Goal: Task Accomplishment & Management: Use online tool/utility

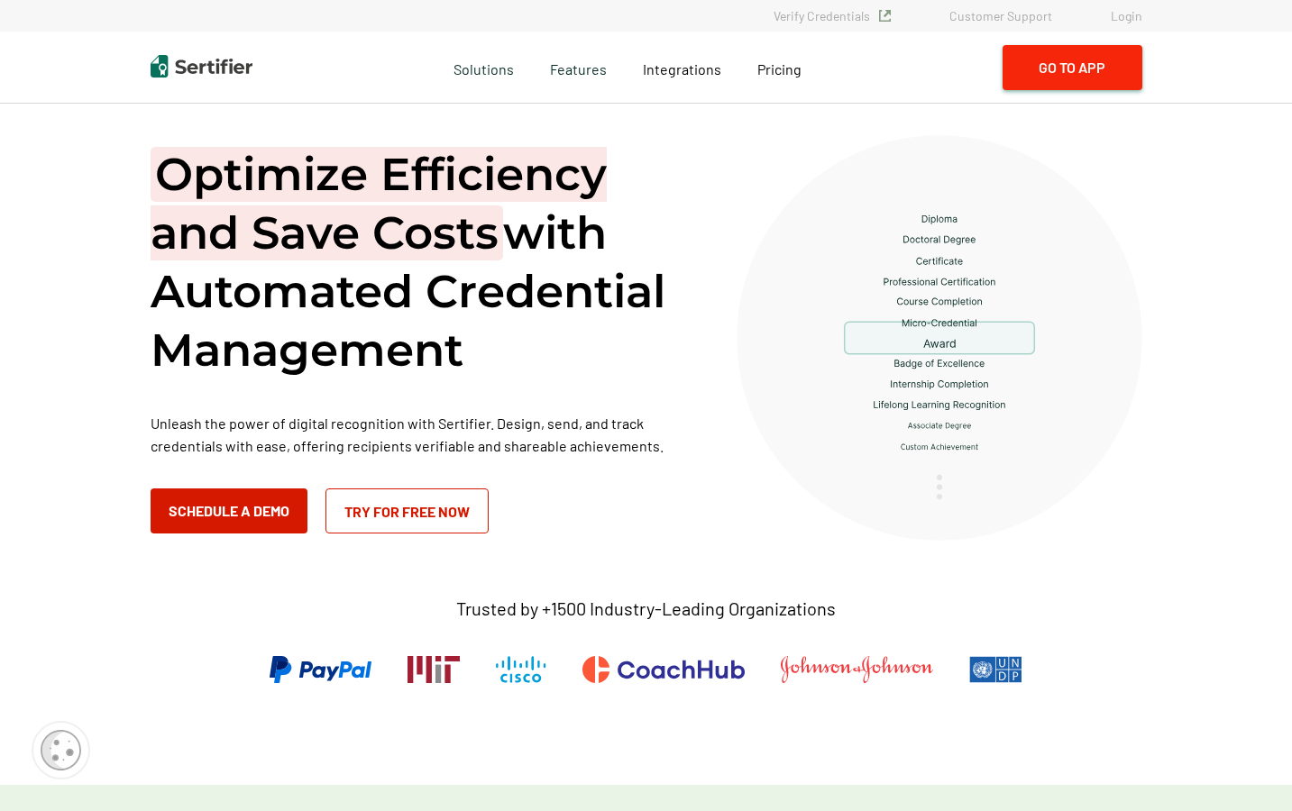
click at [1075, 74] on button "Go to App" at bounding box center [1073, 67] width 140 height 45
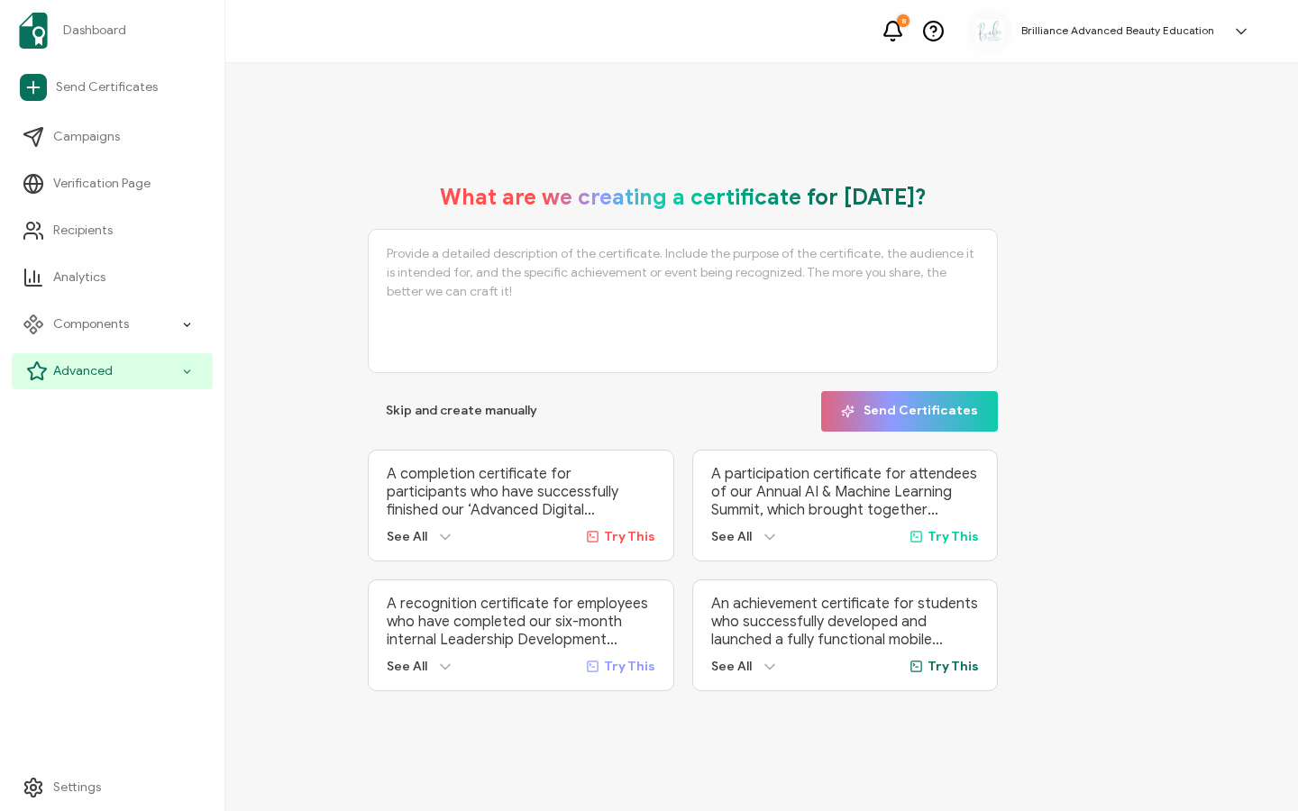
click at [43, 365] on icon at bounding box center [37, 372] width 22 height 22
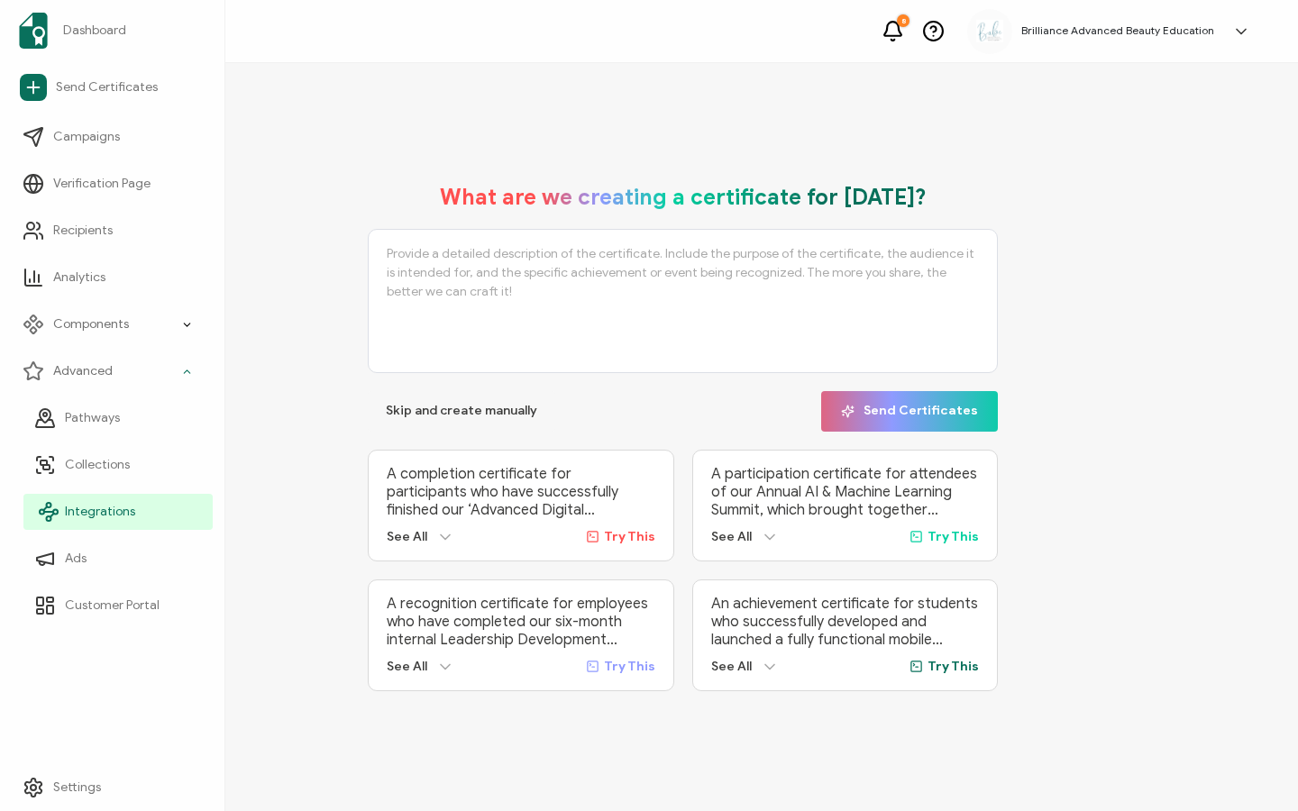
click at [78, 508] on span "Integrations" at bounding box center [100, 512] width 70 height 18
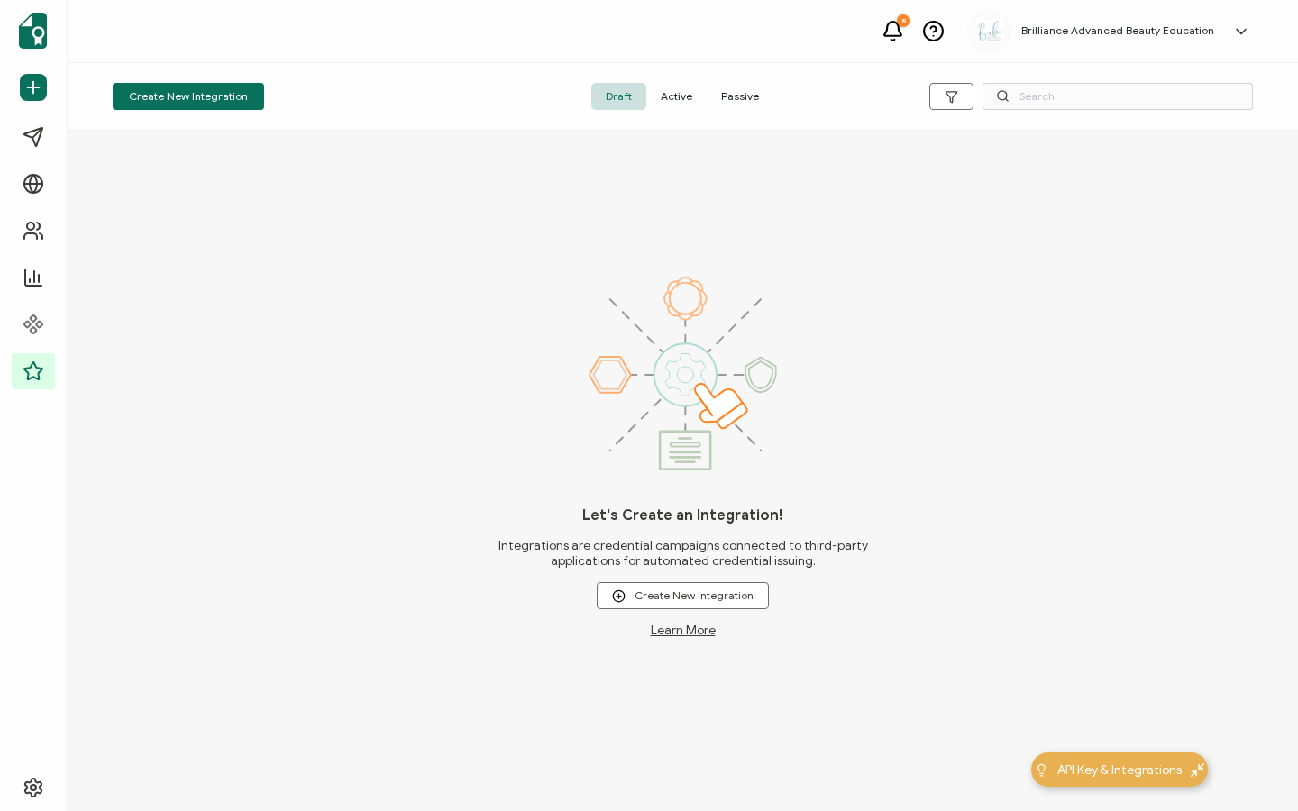
click at [680, 101] on span "Active" at bounding box center [676, 96] width 60 height 27
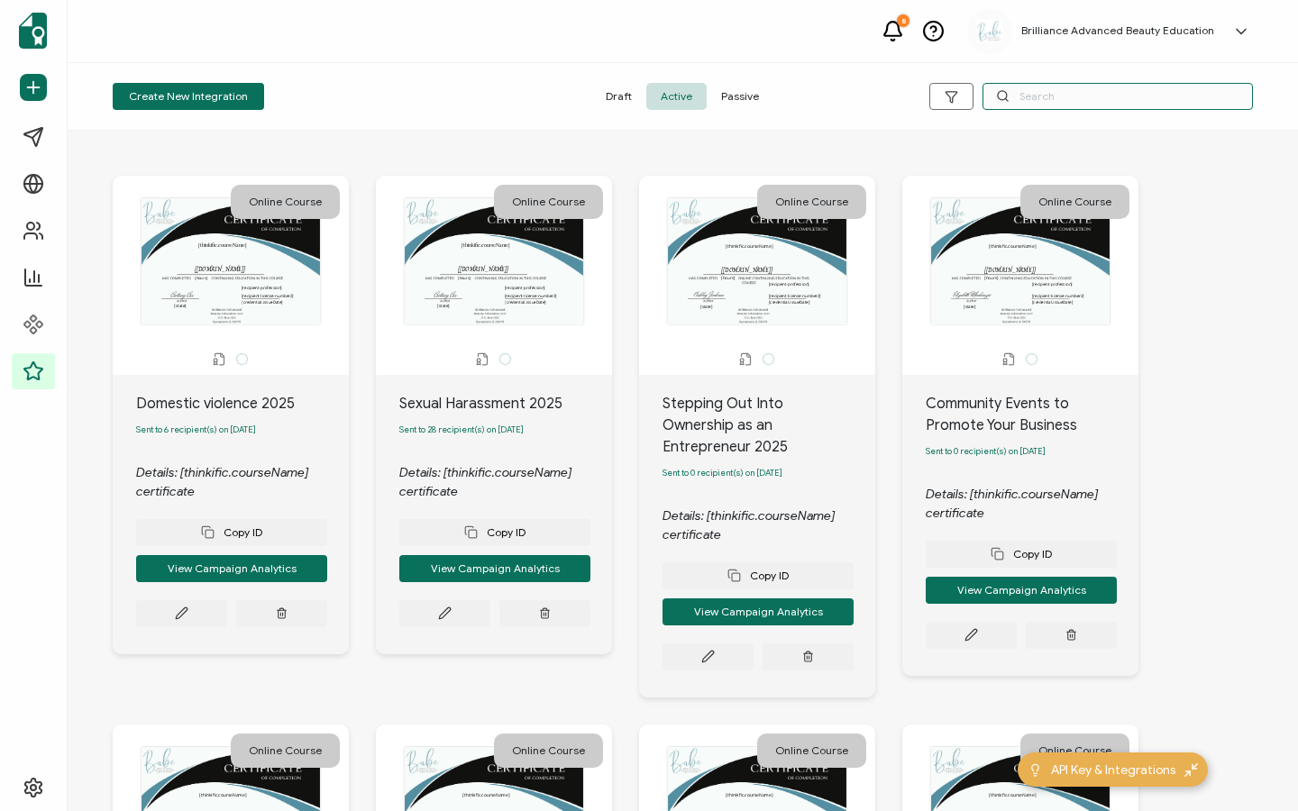
click at [1064, 97] on input "text" at bounding box center [1118, 96] width 270 height 27
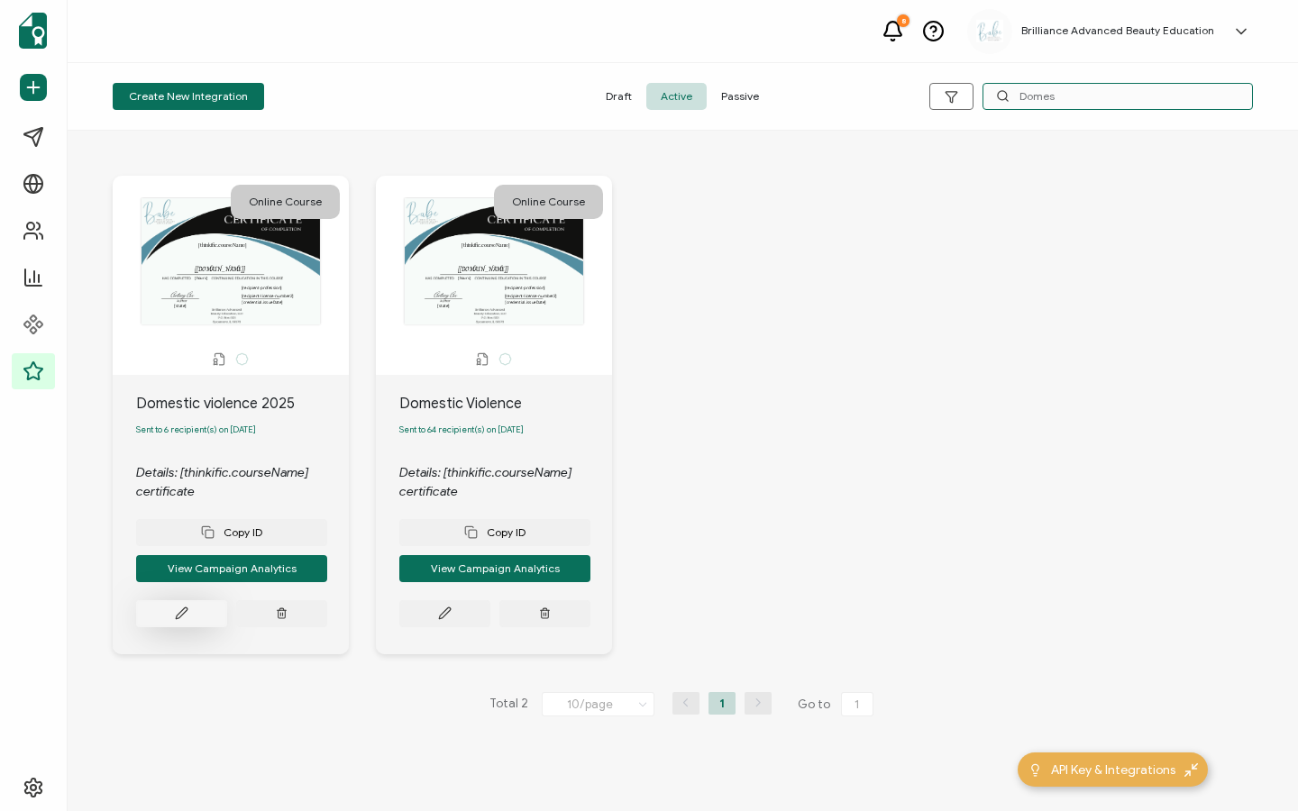
type input "Domes"
click at [193, 622] on button at bounding box center [181, 613] width 91 height 27
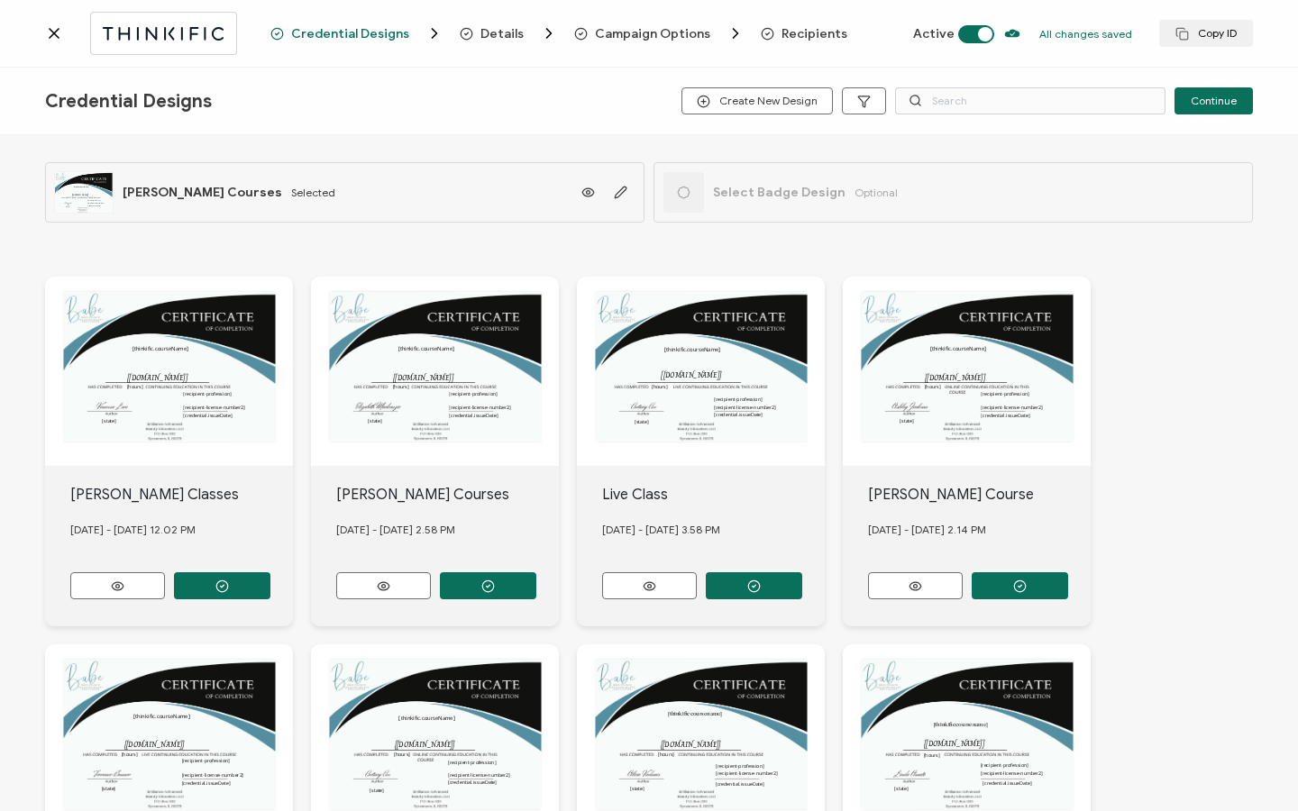
click at [801, 36] on span "Recipients" at bounding box center [815, 34] width 66 height 14
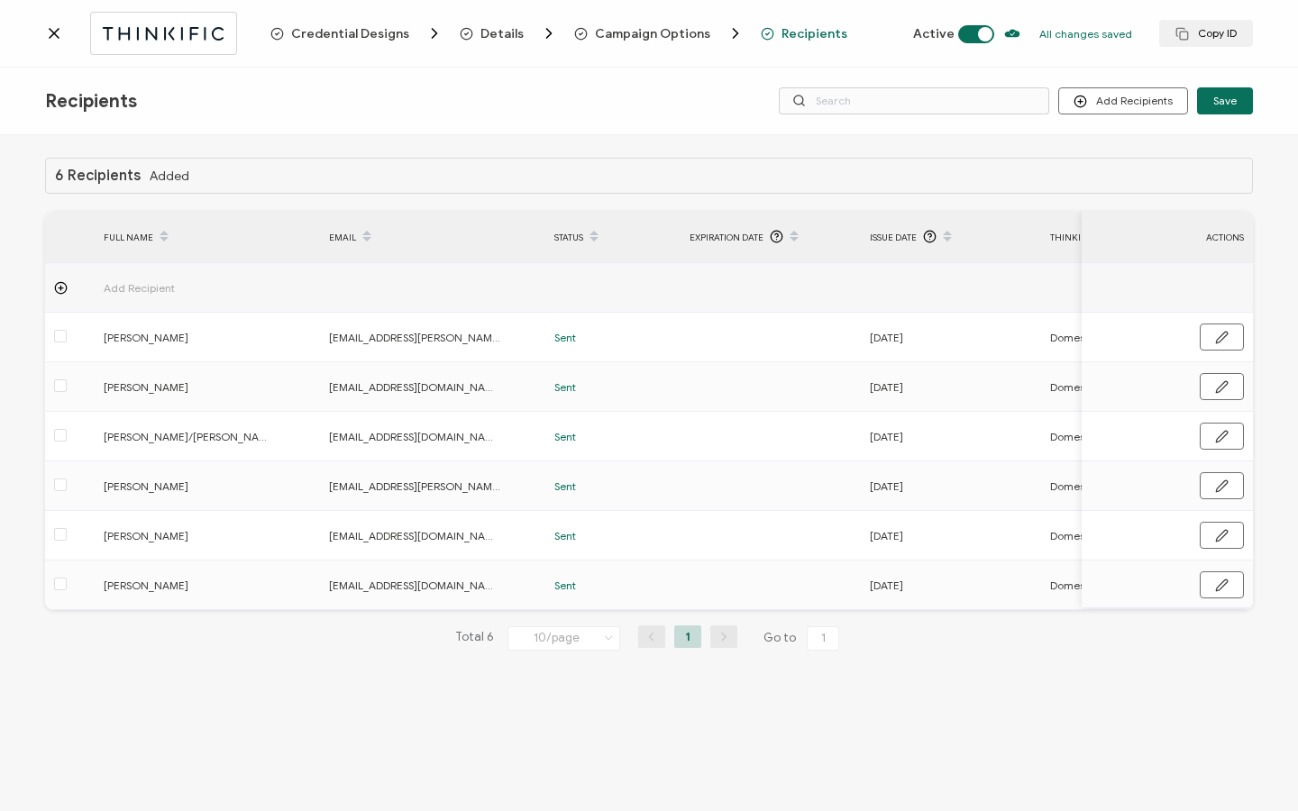
scroll to position [0, 69]
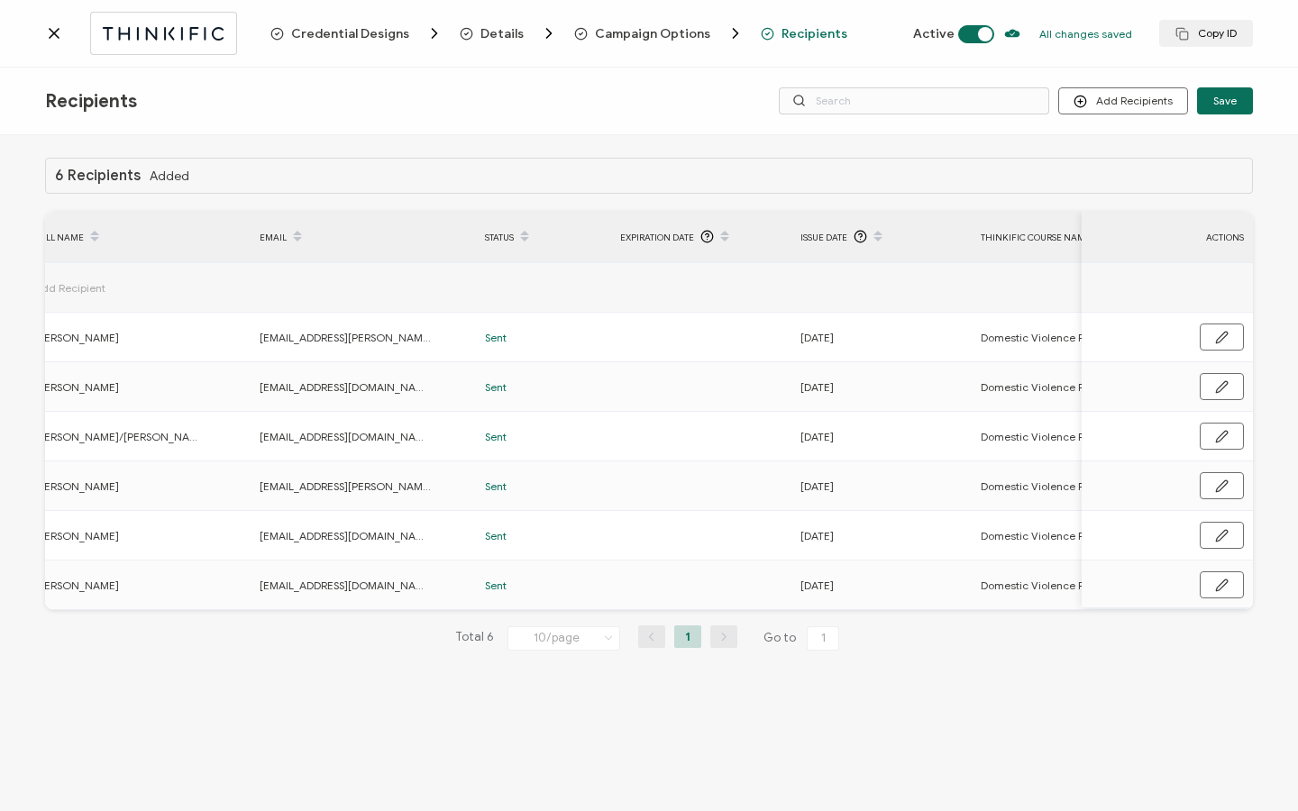
click at [61, 37] on icon at bounding box center [54, 33] width 18 height 18
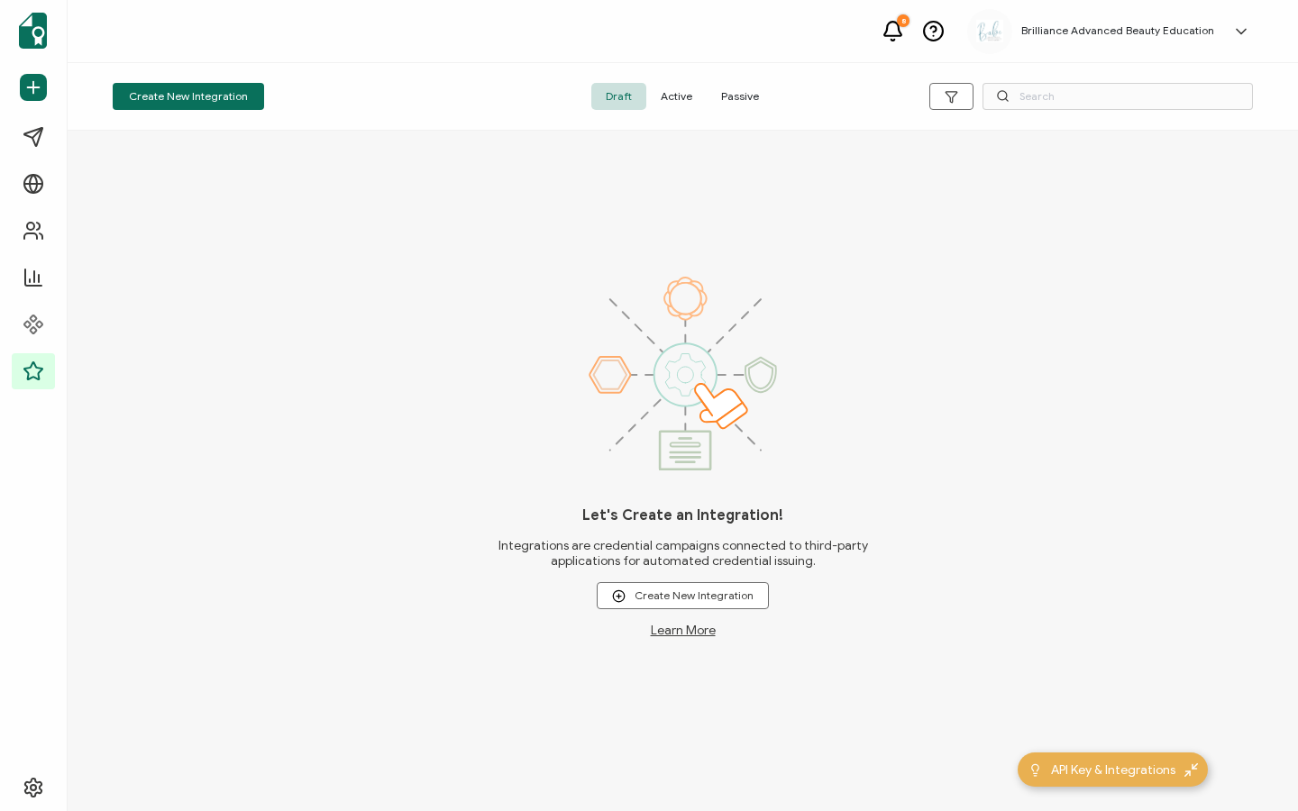
click at [664, 85] on span "Active" at bounding box center [676, 96] width 60 height 27
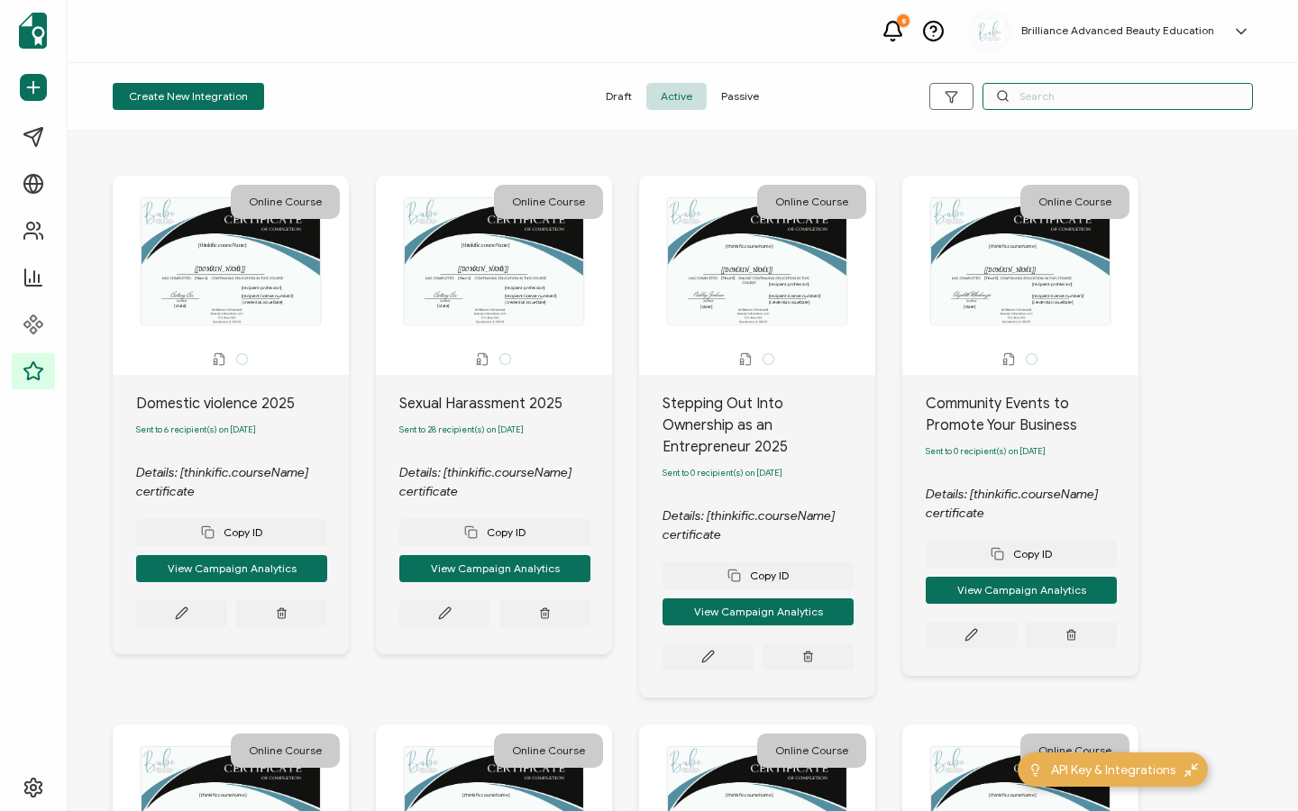
click at [1020, 94] on input "text" at bounding box center [1118, 96] width 270 height 27
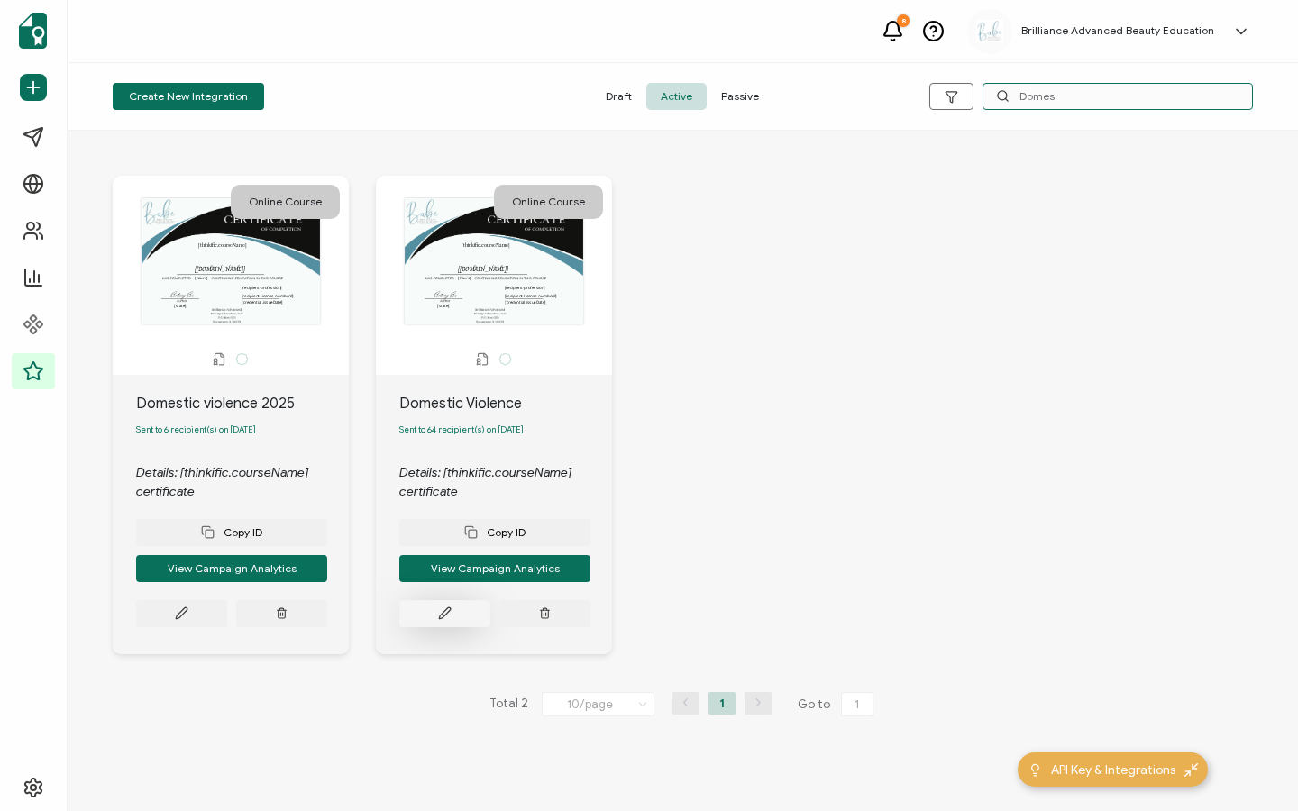
type input "Domes"
click at [227, 609] on button at bounding box center [181, 613] width 91 height 27
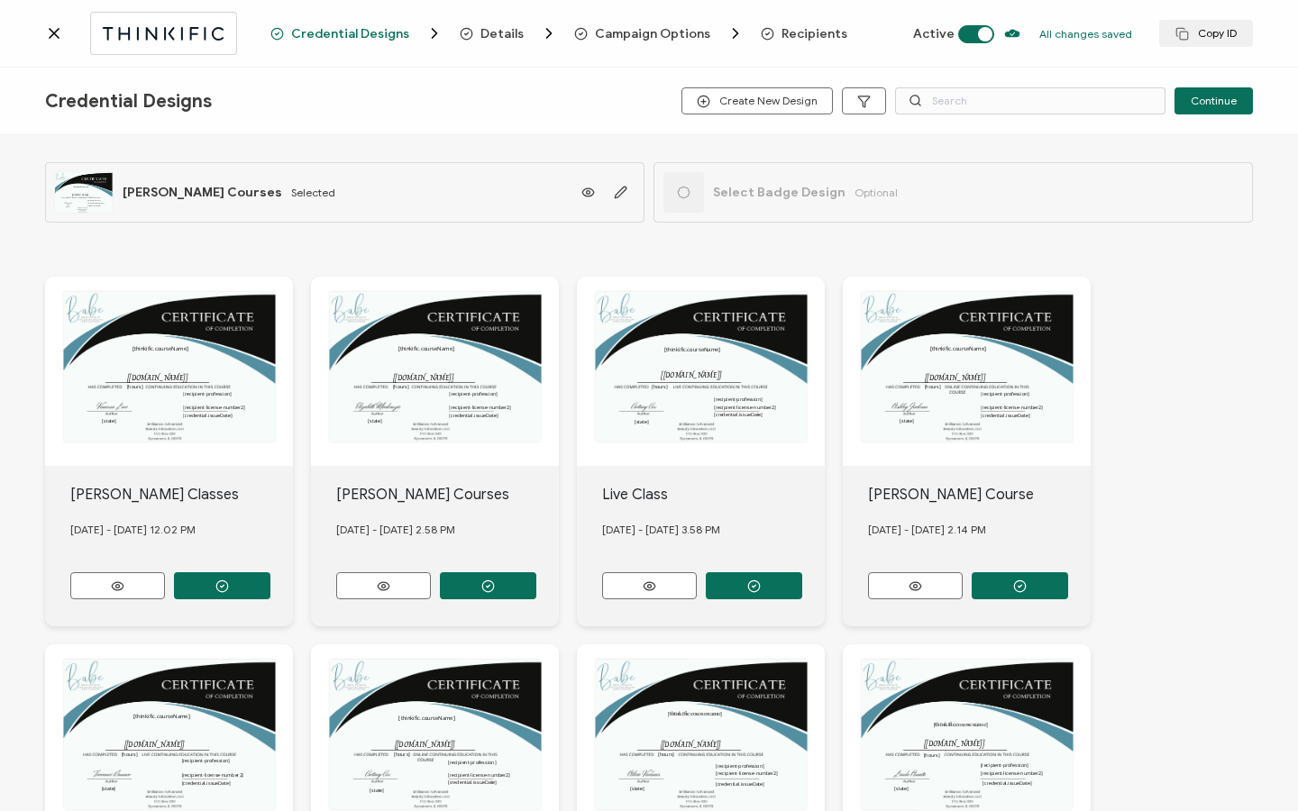
click at [795, 33] on span "Recipients" at bounding box center [815, 34] width 66 height 14
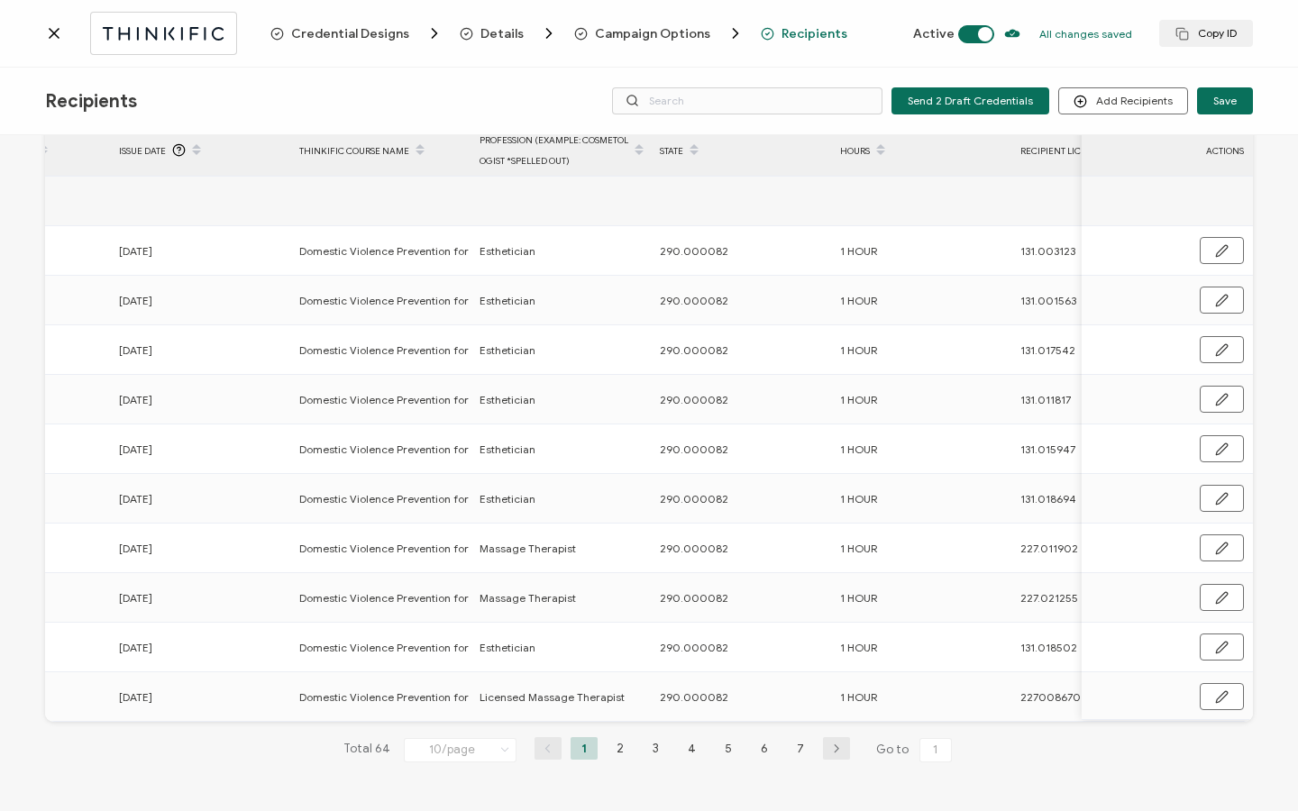
scroll to position [0, 867]
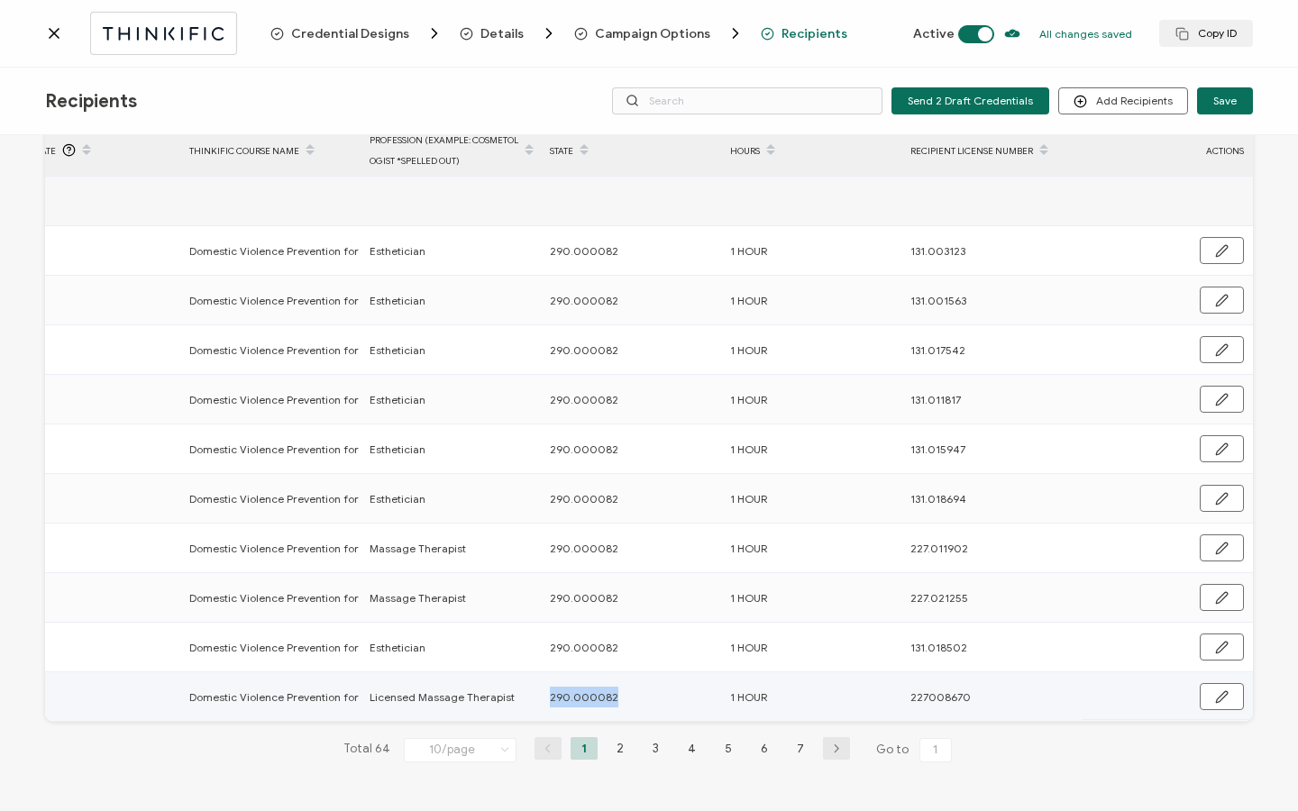
drag, startPoint x: 542, startPoint y: 692, endPoint x: 603, endPoint y: 693, distance: 61.3
click at [603, 693] on div "290.000082" at bounding box center [630, 697] width 179 height 21
copy span "290.000082"
click at [789, 751] on li "7" at bounding box center [800, 748] width 27 height 23
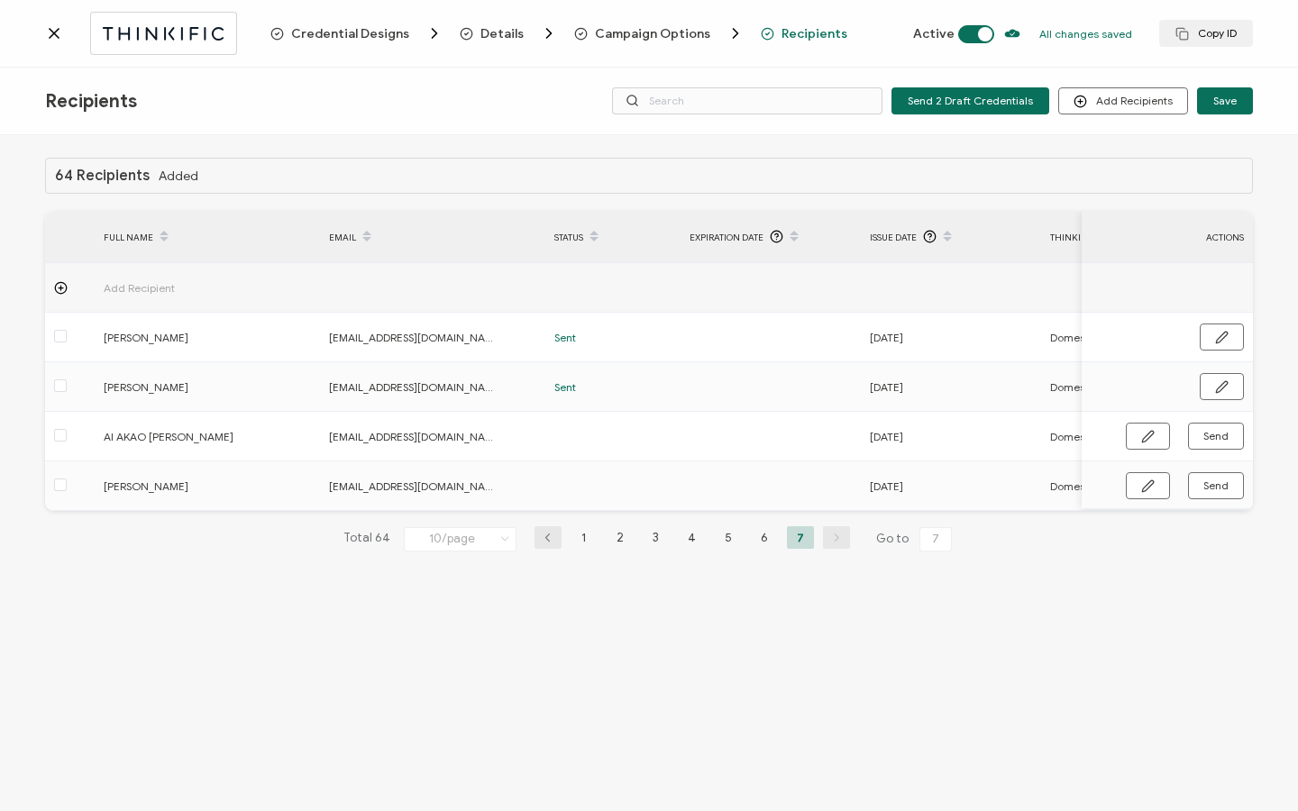
drag, startPoint x: 613, startPoint y: 516, endPoint x: 1017, endPoint y: 514, distance: 403.9
click at [1085, 523] on div "64 Recipients Added FULL NAME EMAIL Status Expiration Date Issue Date Thinkific…" at bounding box center [649, 369] width 1208 height 423
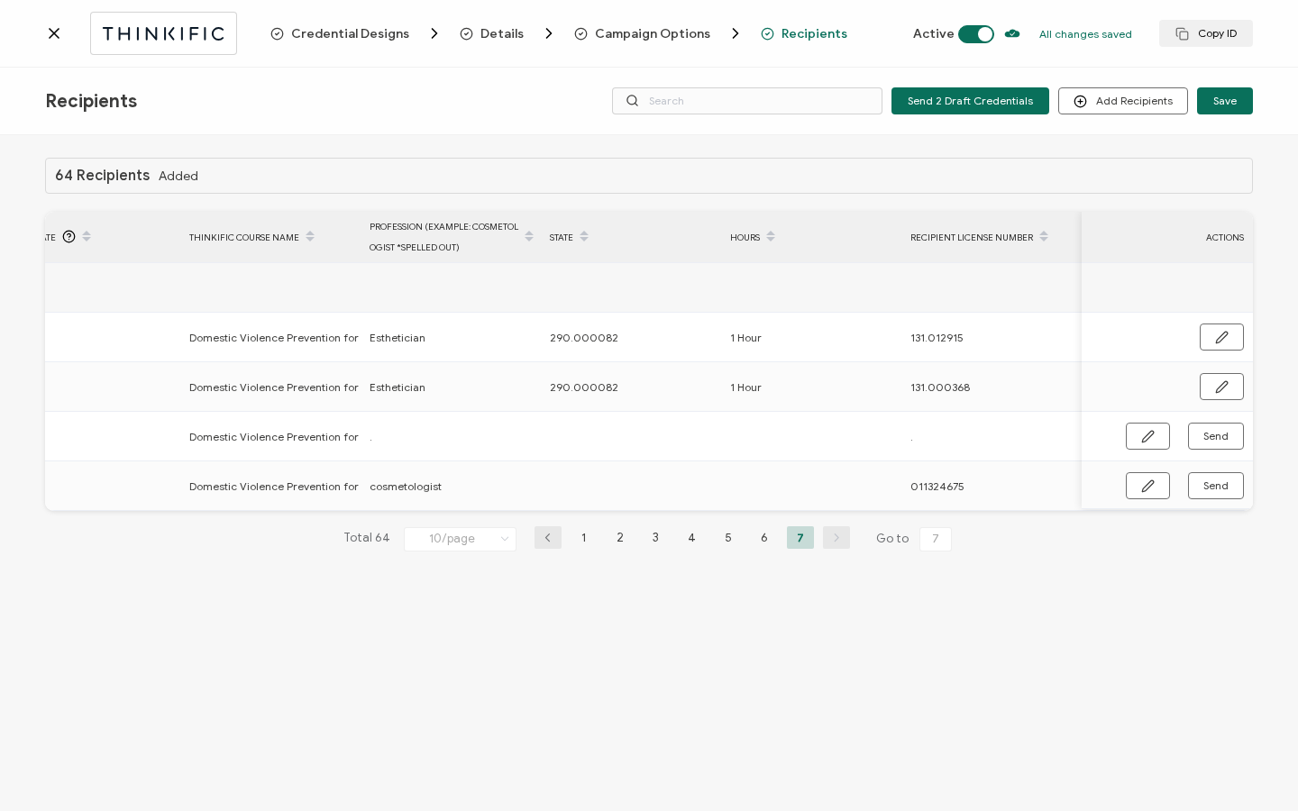
scroll to position [0, 861]
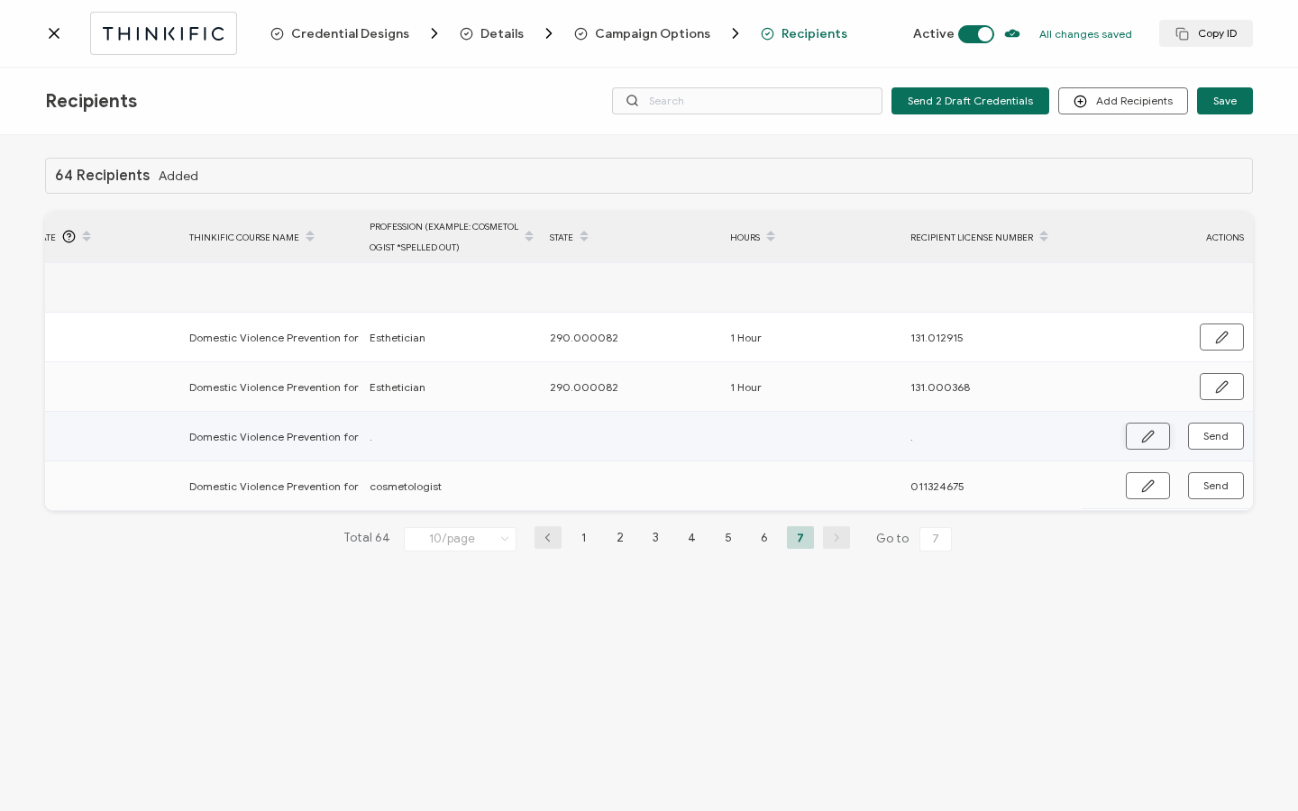
click at [1159, 440] on button "button" at bounding box center [1148, 436] width 44 height 27
click at [487, 442] on input "." at bounding box center [449, 437] width 158 height 29
click at [586, 438] on input "text" at bounding box center [629, 437] width 158 height 29
paste input "290.000082"
type input "290.000082"
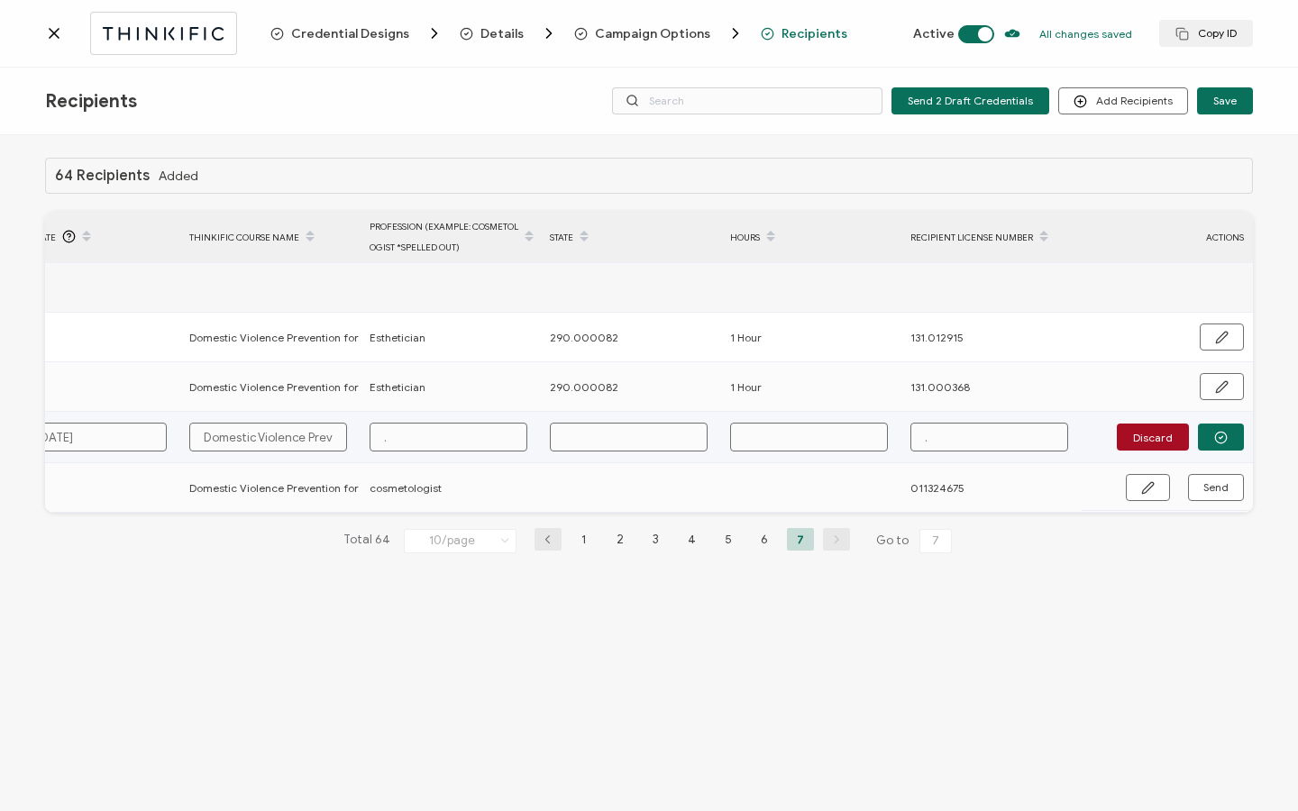
type input "290.000082"
click at [804, 431] on input "text" at bounding box center [809, 437] width 158 height 29
type input "1"
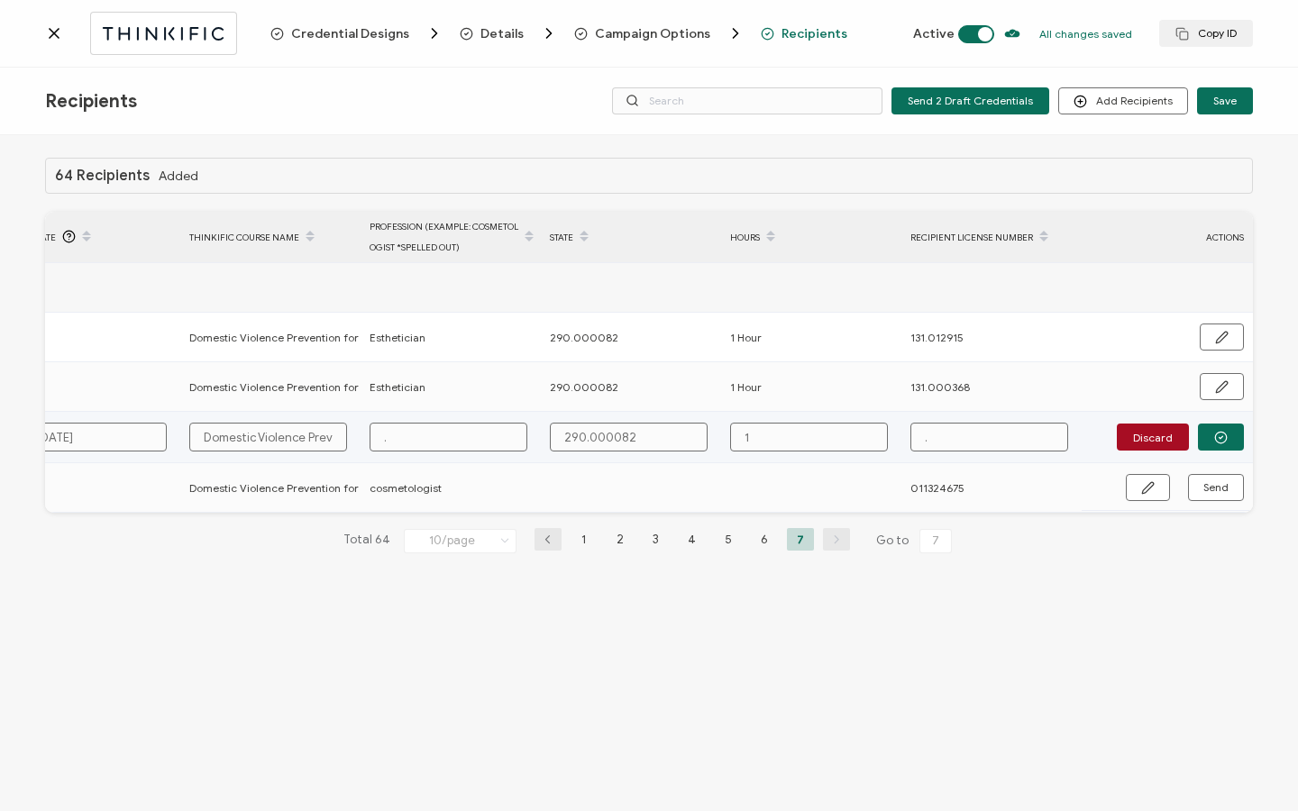
type input "1"
type input "1 h"
type input "1 hj"
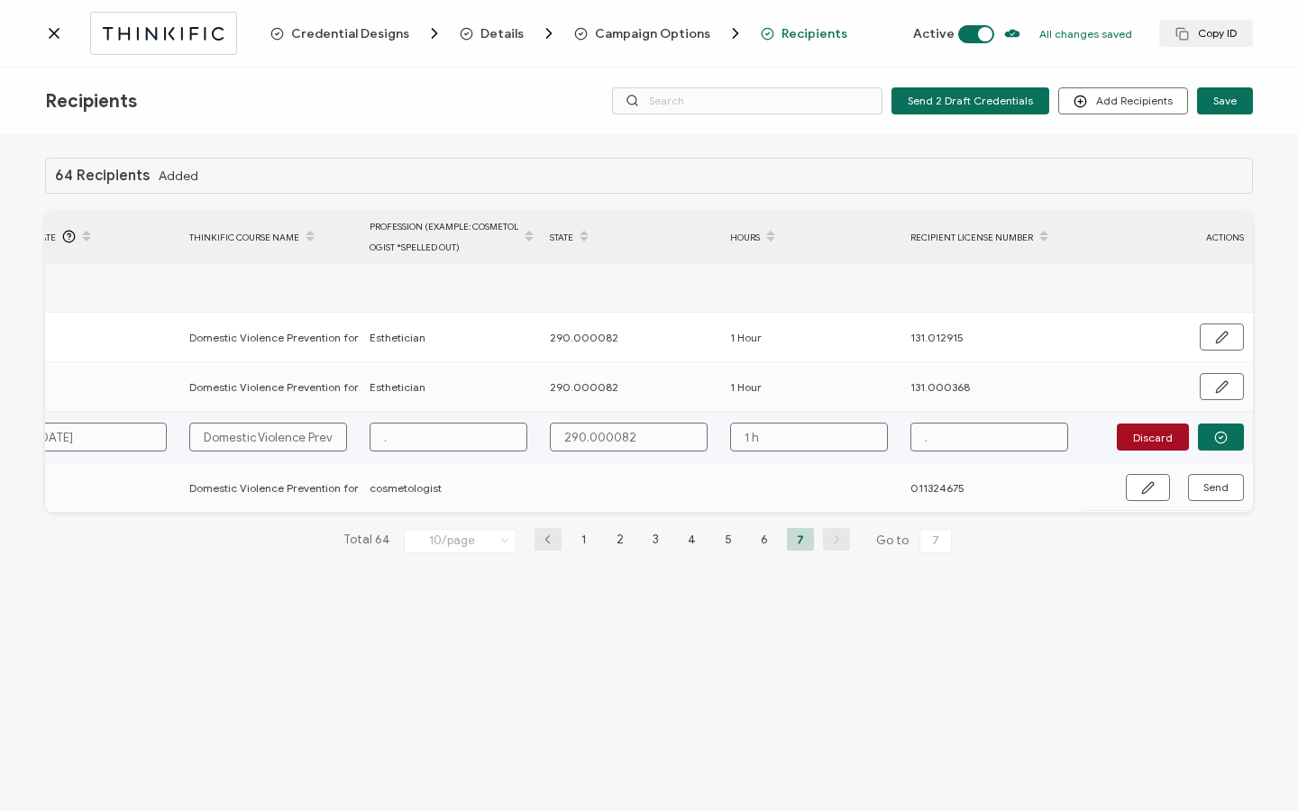
type input "1 hj"
type input "1 h"
type input "1"
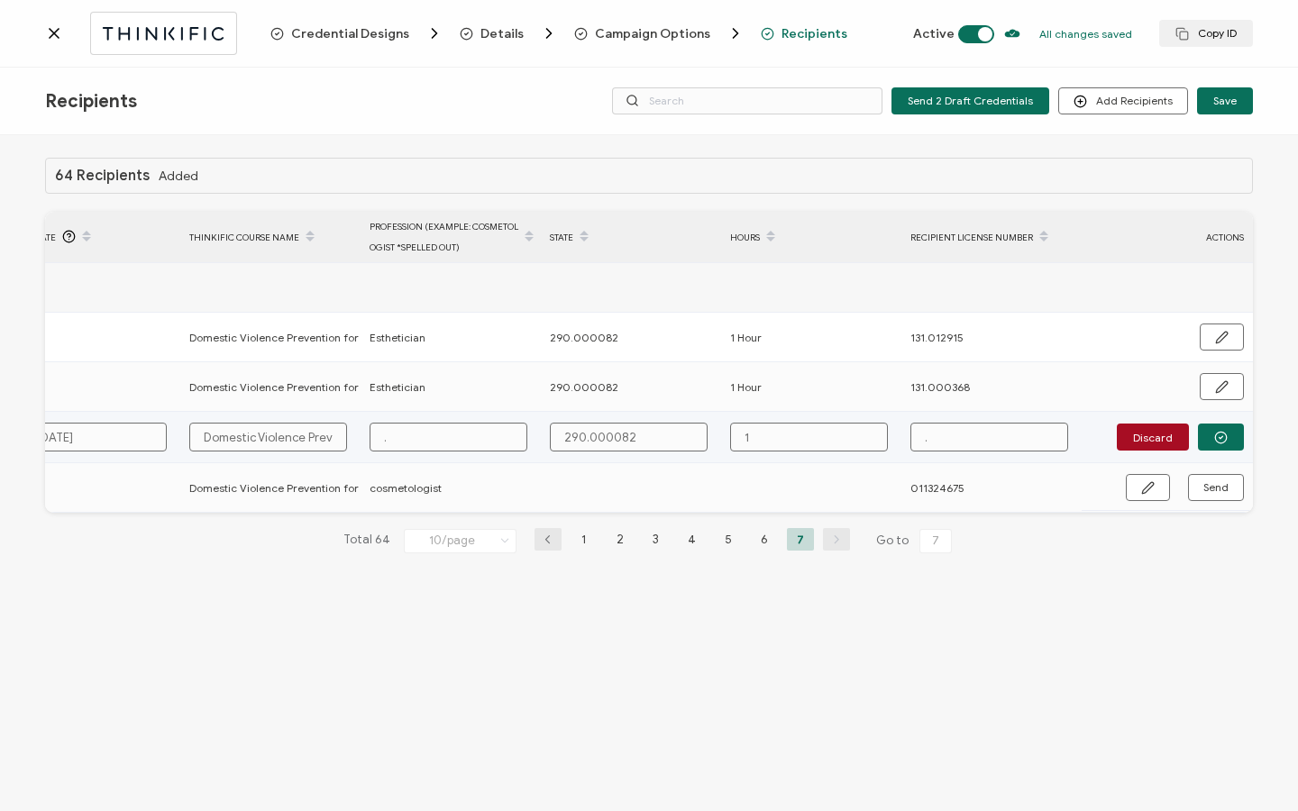
type input "1 H"
type input "1 Ho"
type input "1 Hou"
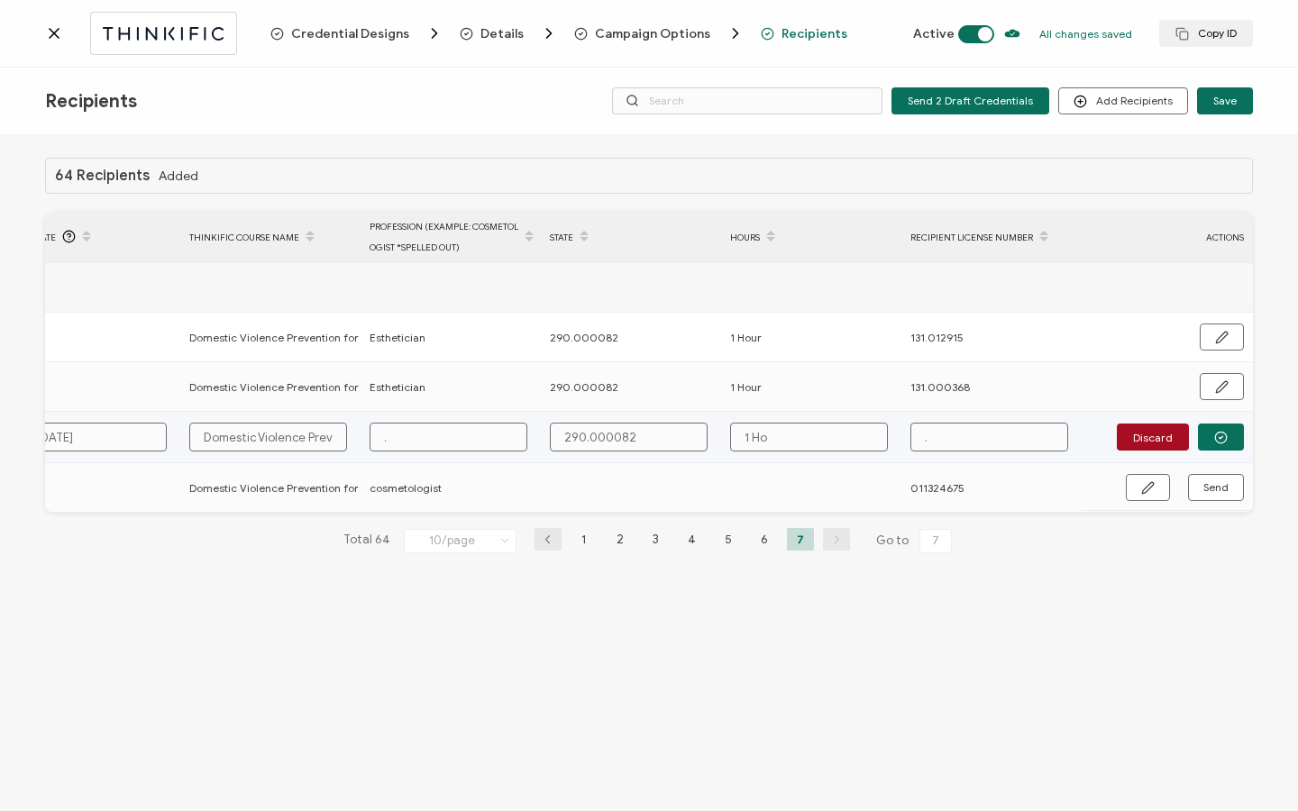
type input "1 Hou"
type input "1 Hour"
click at [1214, 431] on icon "button" at bounding box center [1221, 438] width 14 height 14
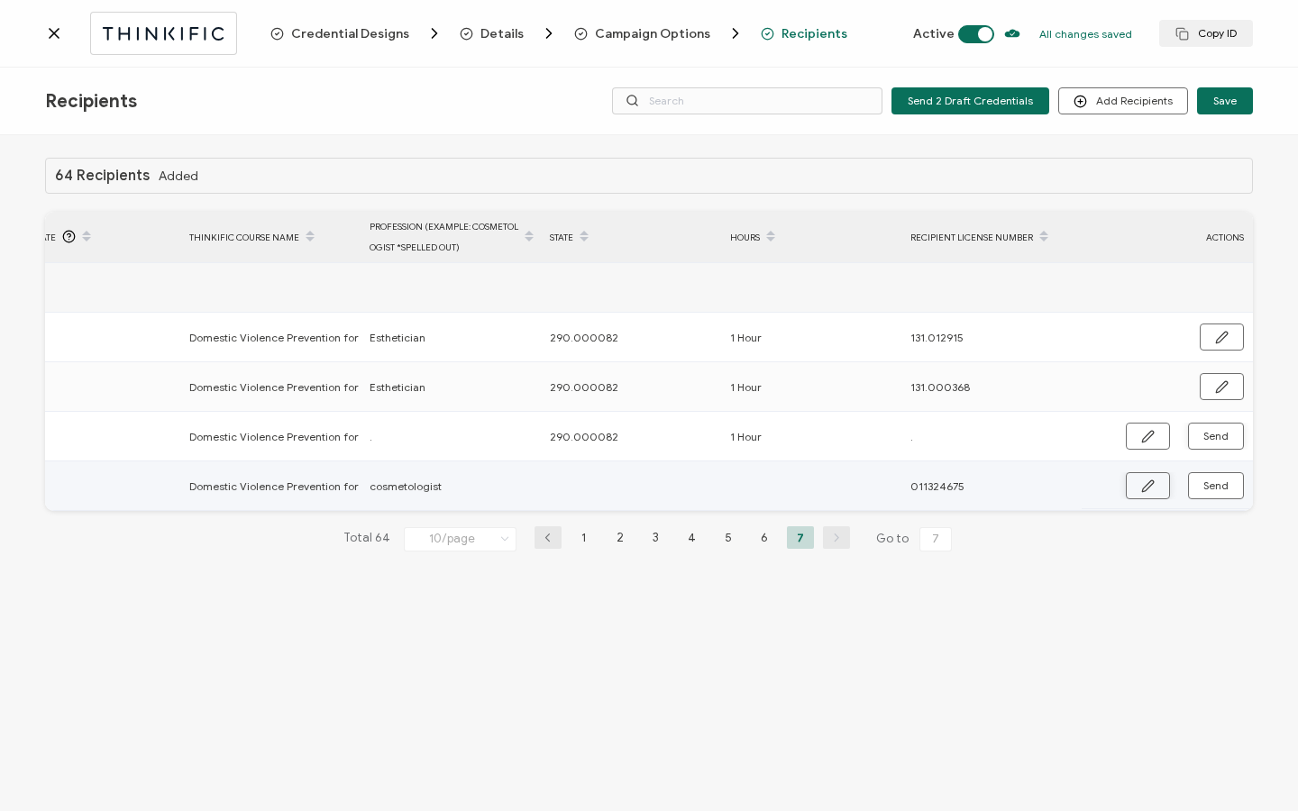
click at [1146, 490] on icon "button" at bounding box center [1147, 486] width 11 height 11
click at [646, 492] on input "text" at bounding box center [629, 486] width 158 height 29
paste input "290.000082"
type input "290.000082"
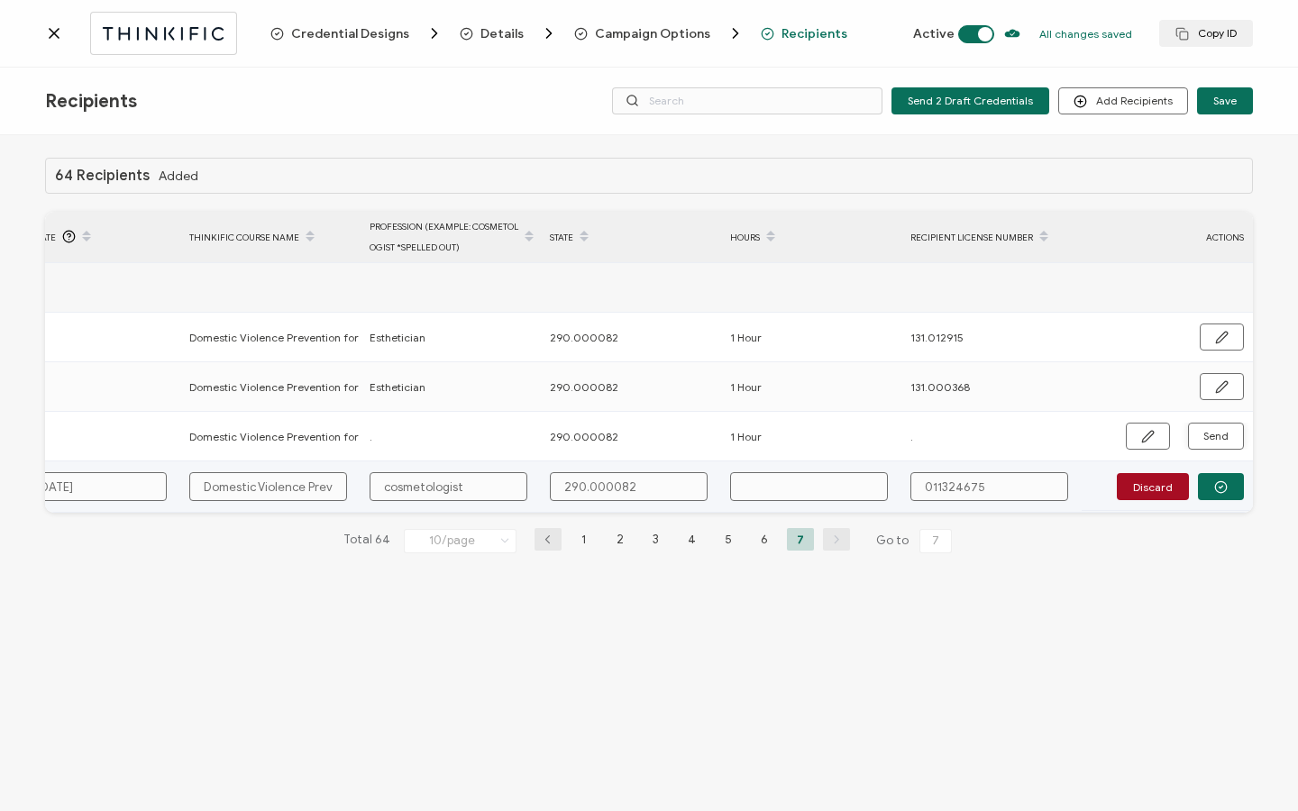
type input "290.000082"
click at [757, 480] on input "text" at bounding box center [809, 486] width 158 height 29
type input "1"
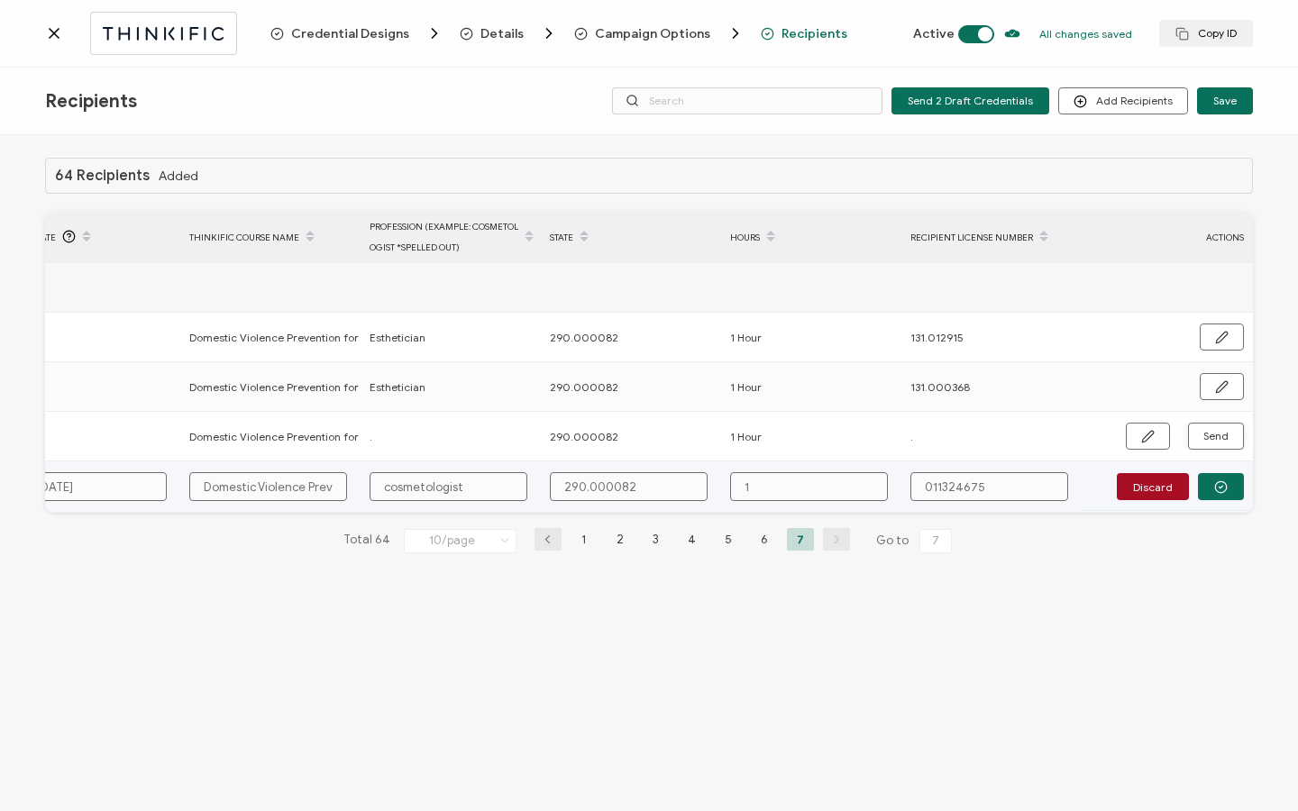
type input "1"
type input "1 H"
type input "1 Ho"
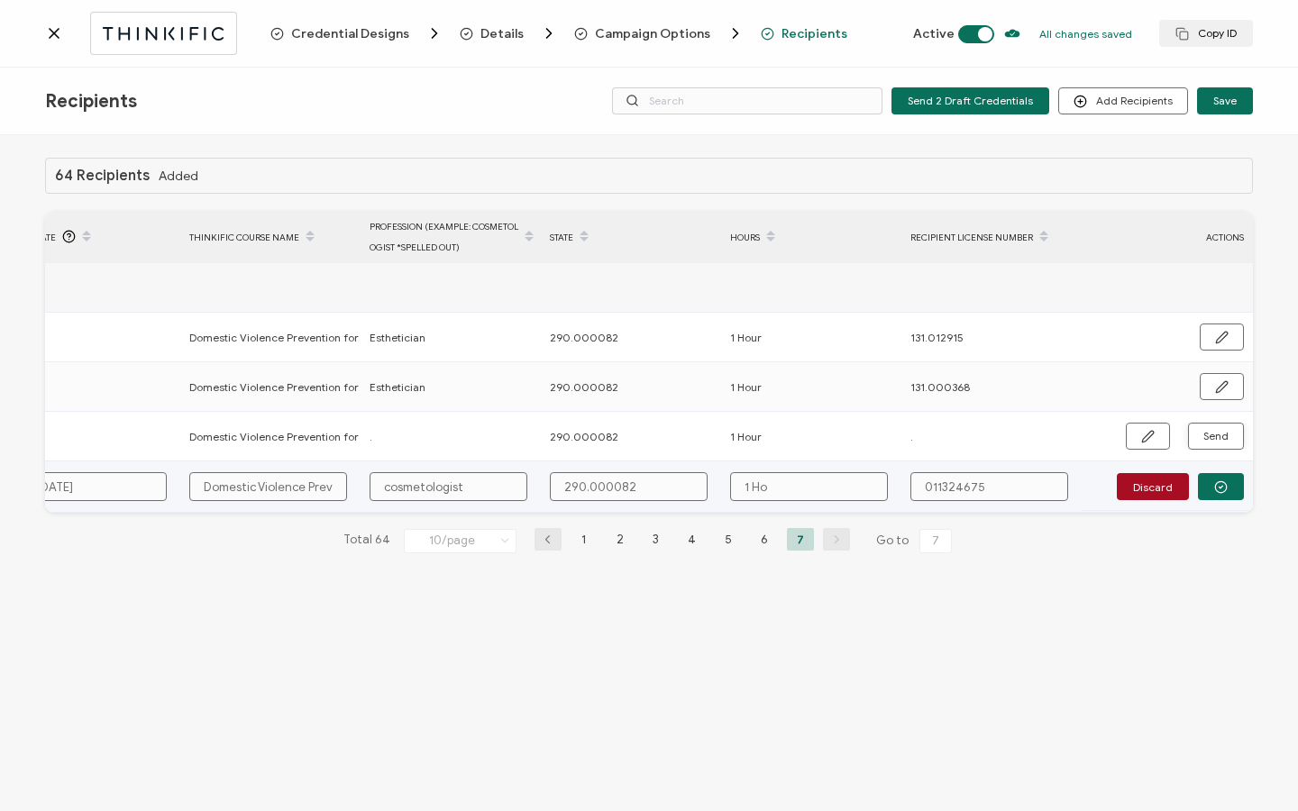
type input "1 Hou"
type input "1 Hour"
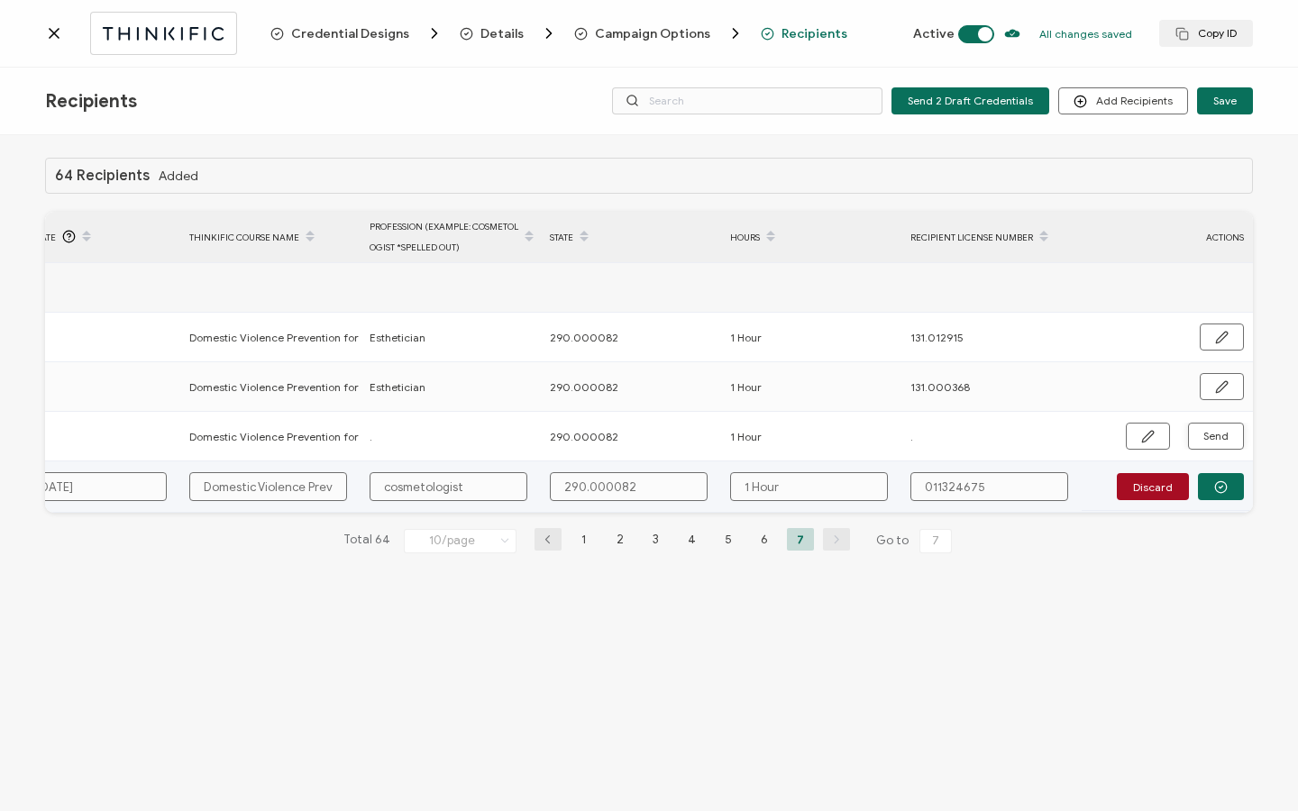
click at [946, 489] on input "011324675" at bounding box center [990, 486] width 158 height 29
type input "011.324675"
click at [389, 486] on input "cosmetologist" at bounding box center [449, 486] width 158 height 29
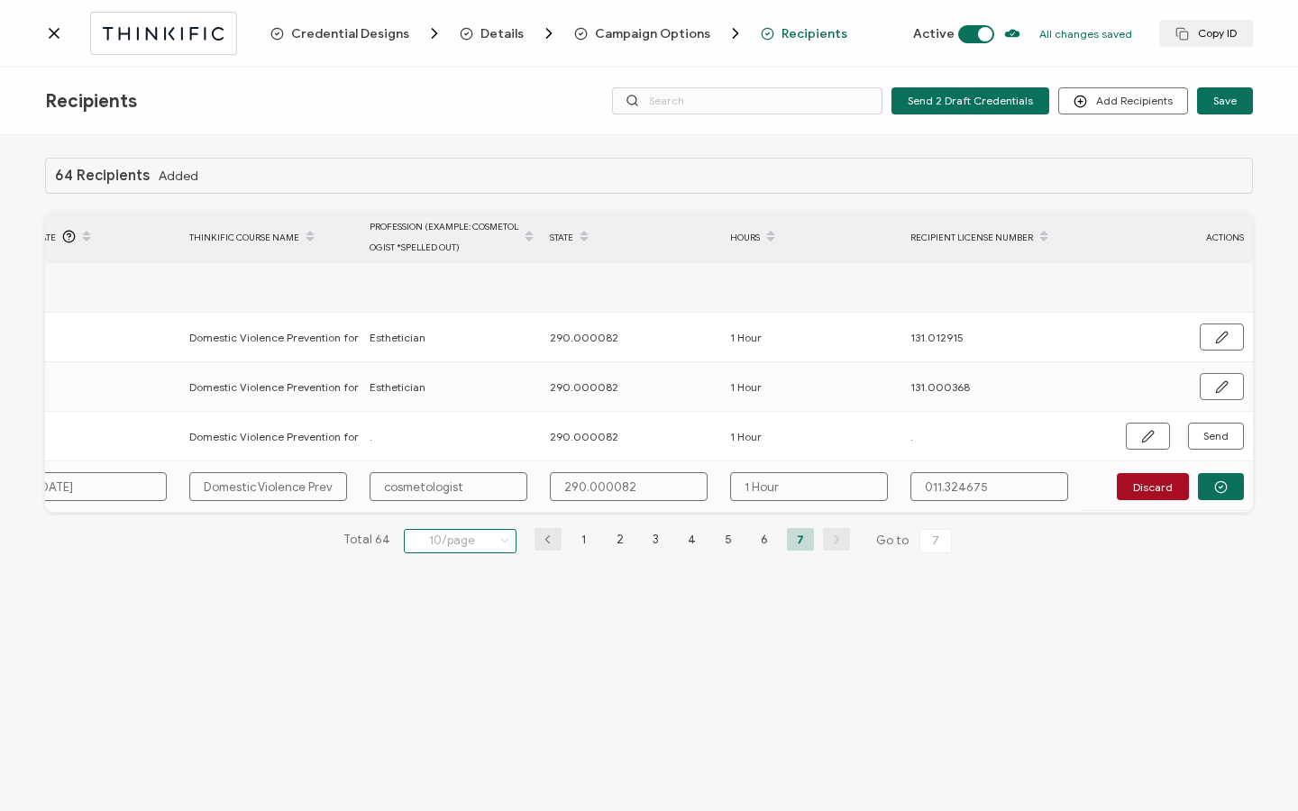
type input "osmetologist"
type input "Cosmetologist"
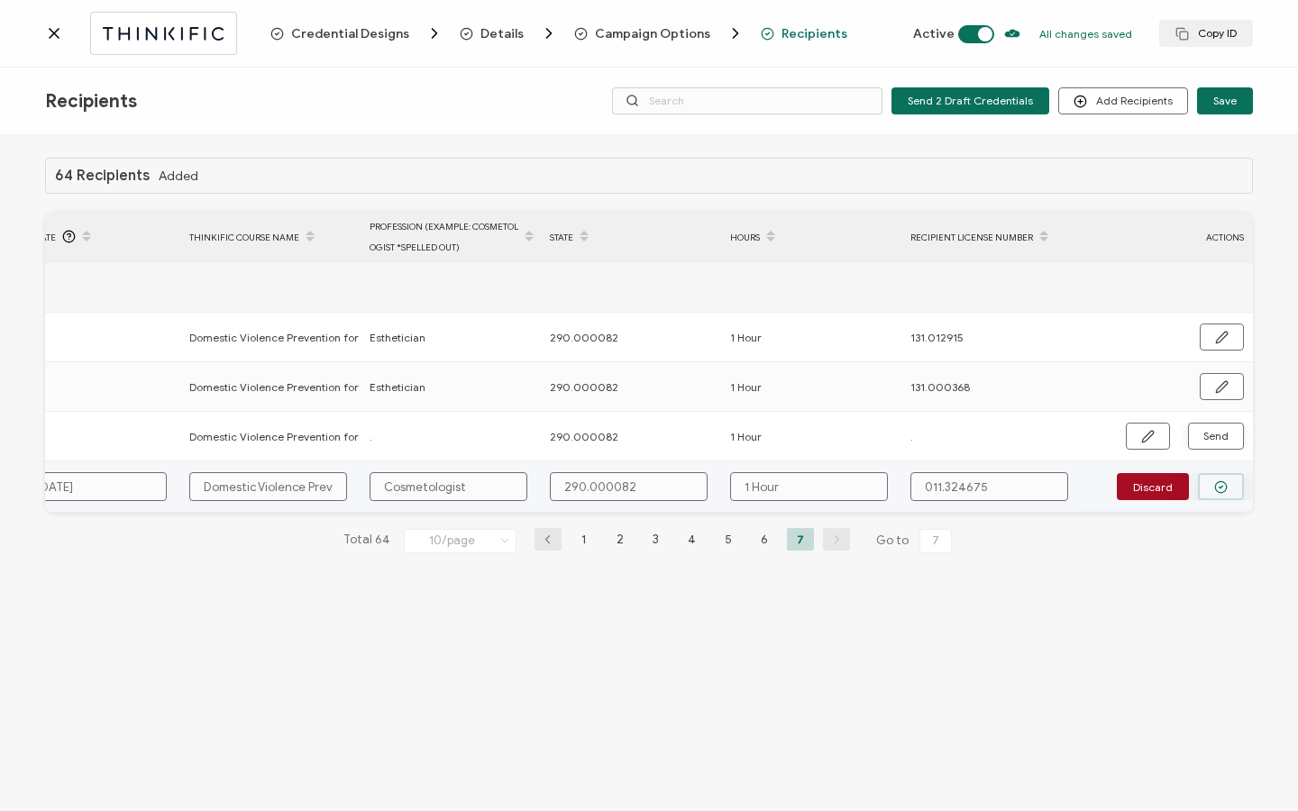
click at [1219, 490] on icon "button" at bounding box center [1221, 488] width 14 height 14
click at [1155, 487] on span "Send" at bounding box center [1148, 487] width 14 height 14
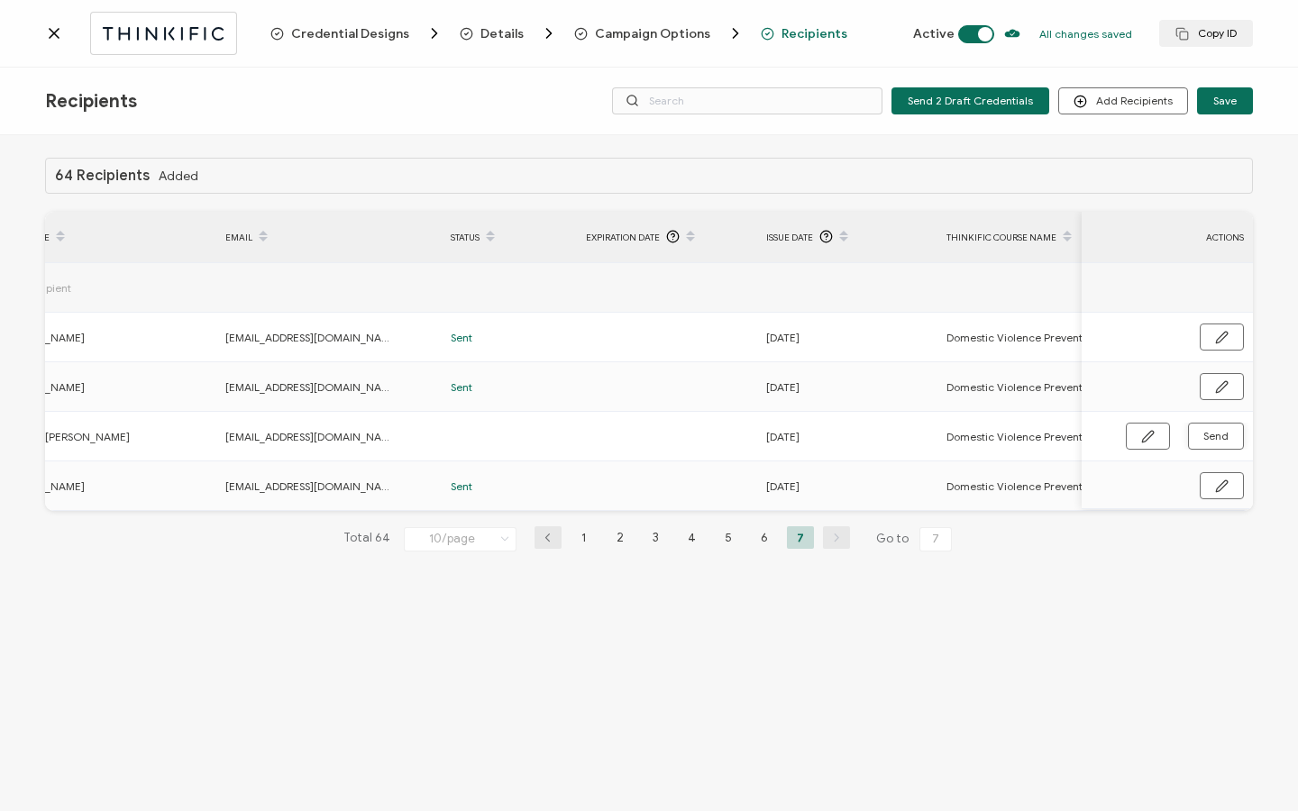
scroll to position [0, 0]
